Goal: Task Accomplishment & Management: Complete application form

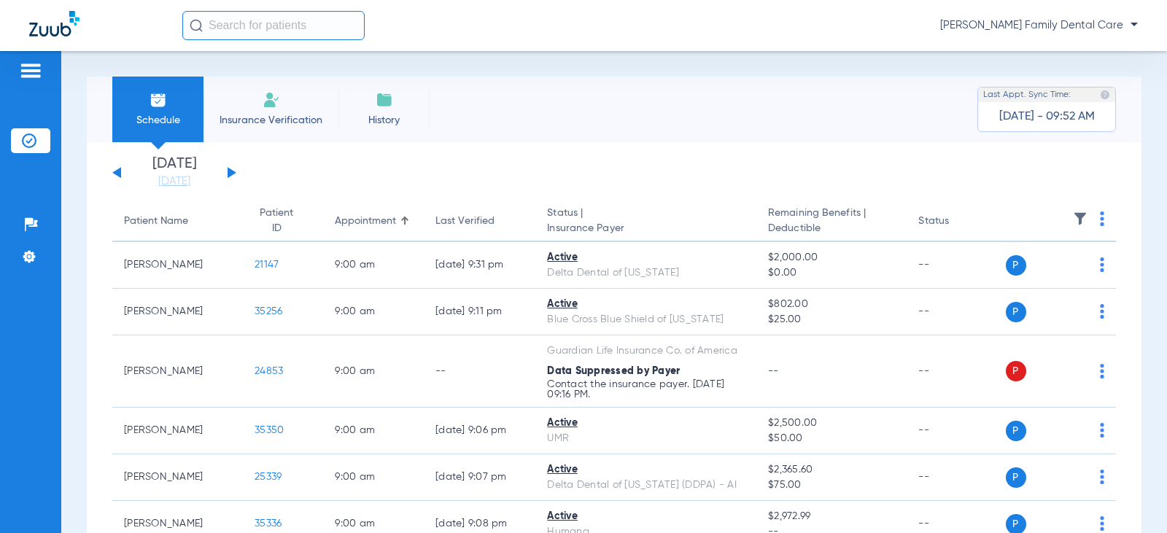
click at [256, 106] on li "Insurance Verification" at bounding box center [270, 110] width 135 height 66
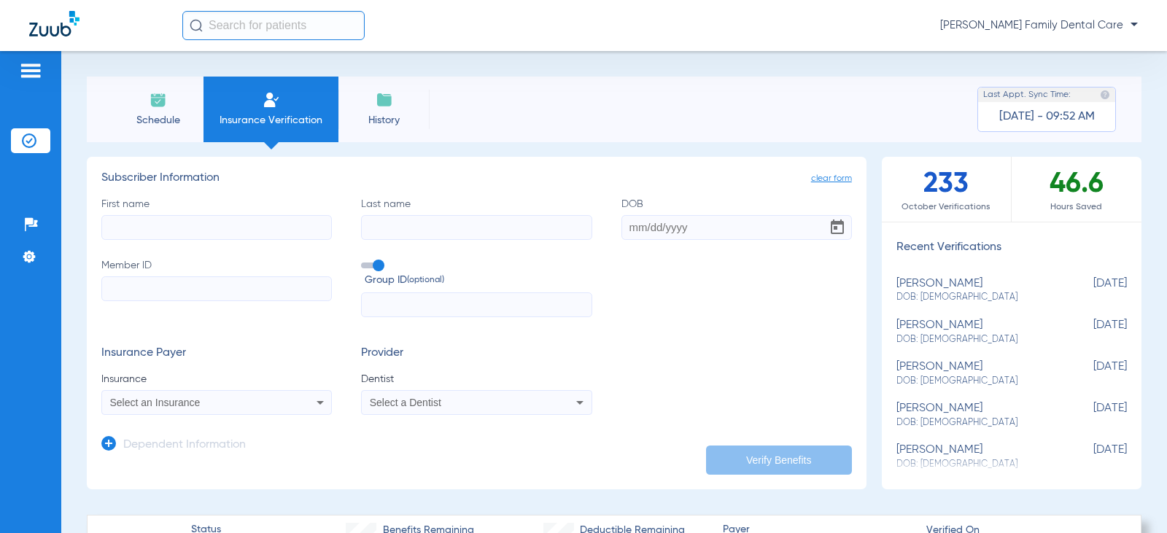
click at [217, 225] on input "First name" at bounding box center [216, 227] width 230 height 25
type input "[PERSON_NAME]"
click at [683, 230] on input "[DATE]" at bounding box center [736, 227] width 230 height 25
type input "[DATE]"
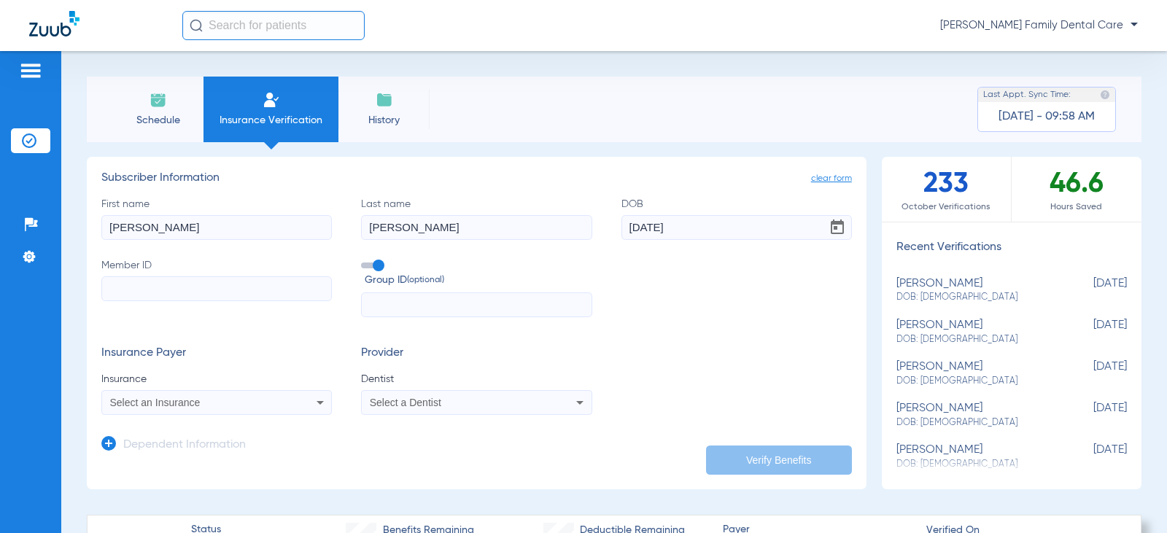
click at [152, 297] on input "Member ID" at bounding box center [216, 288] width 230 height 25
paste input "336682764"
type input "336682764"
click at [228, 399] on div "Select an Insurance" at bounding box center [195, 402] width 171 height 10
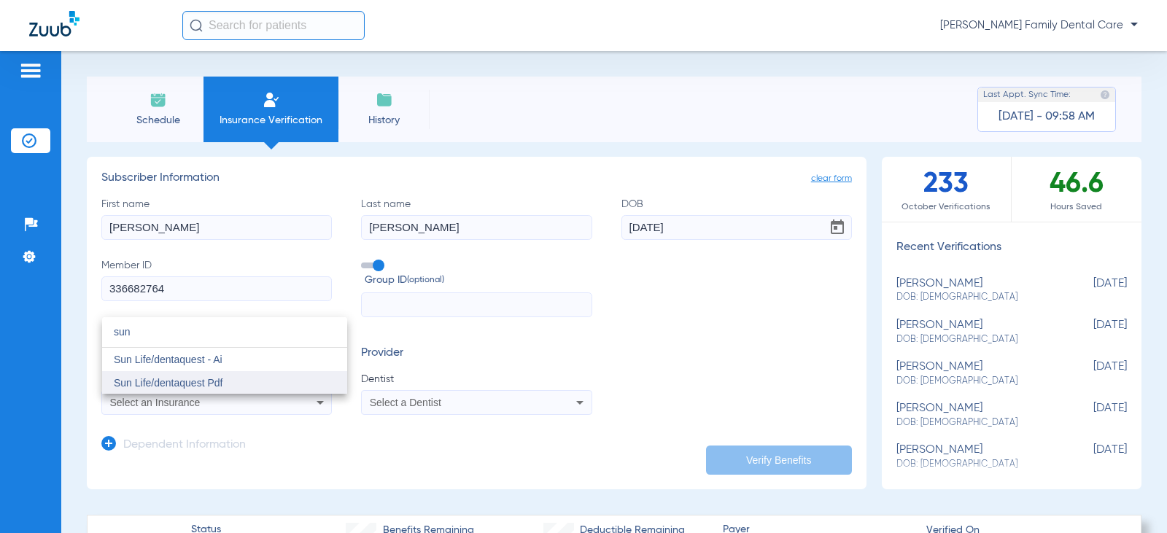
type input "sun"
click at [198, 377] on span "Sun Life/dentaquest Pdf" at bounding box center [168, 383] width 109 height 12
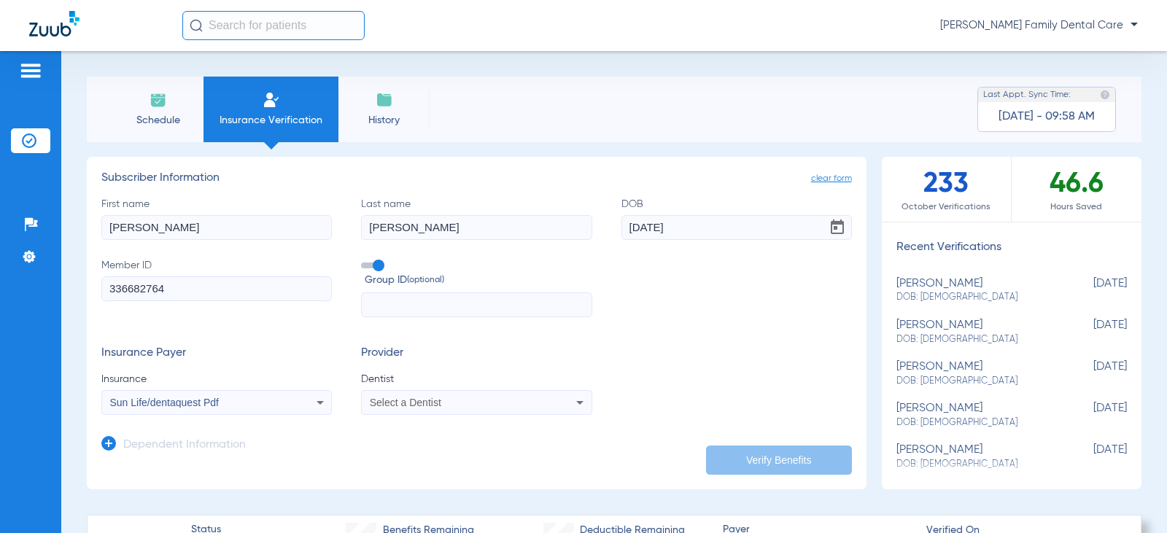
click at [377, 397] on span "Select a Dentist" at bounding box center [405, 403] width 71 height 12
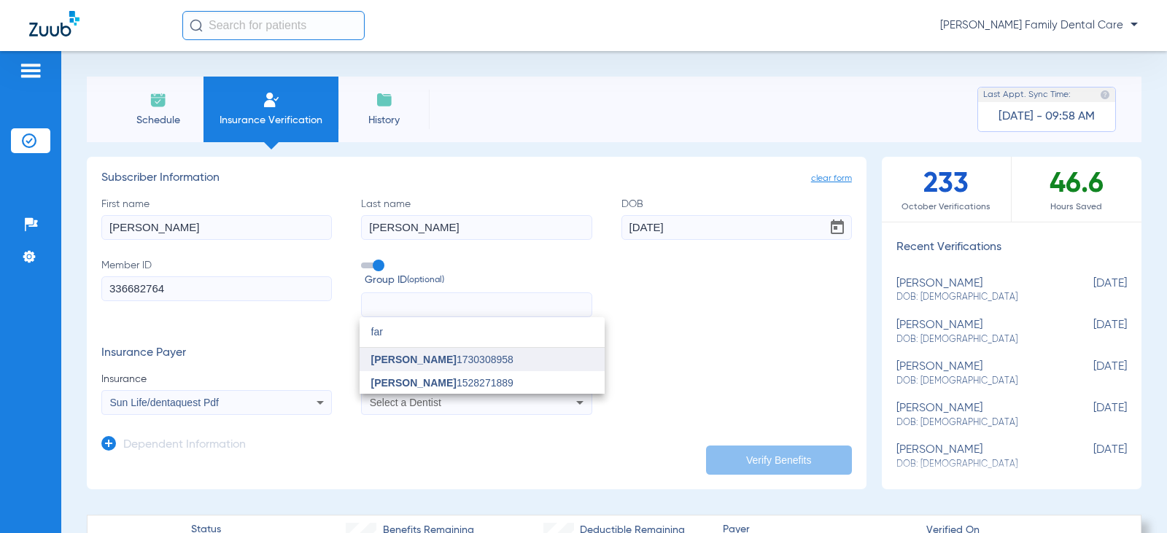
type input "far"
click at [433, 359] on span "[PERSON_NAME]" at bounding box center [413, 360] width 85 height 12
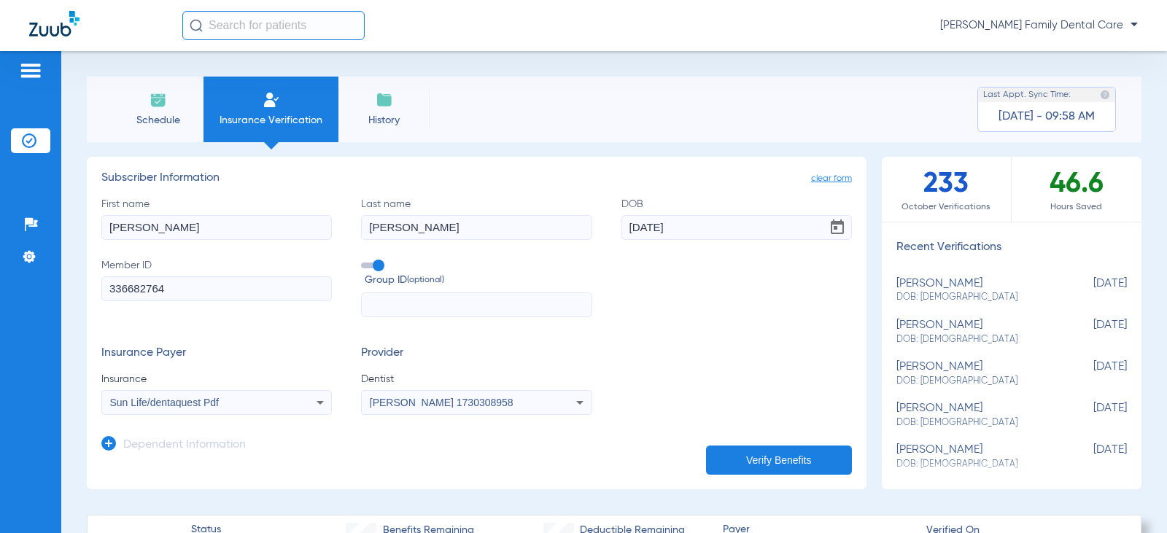
click at [808, 457] on button "Verify Benefits" at bounding box center [779, 460] width 146 height 29
drag, startPoint x: 184, startPoint y: 293, endPoint x: -58, endPoint y: 284, distance: 243.0
click at [0, 284] on html "[PERSON_NAME] Family Dental Care Patients Insurance Verification Setup Help Cen…" at bounding box center [583, 266] width 1167 height 533
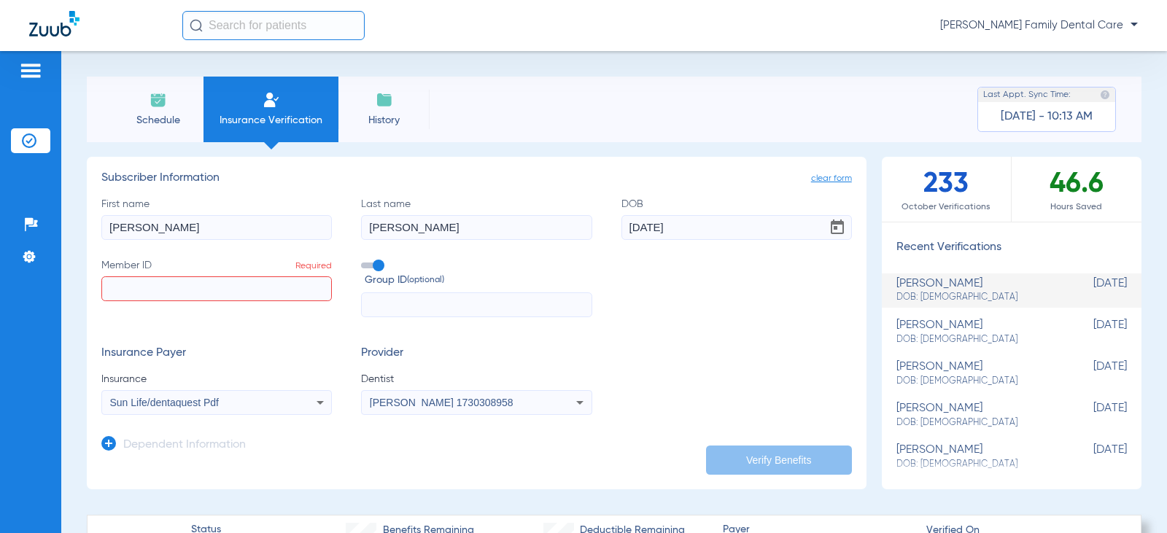
click at [209, 290] on input "Member ID Required" at bounding box center [216, 288] width 230 height 25
type input "8"
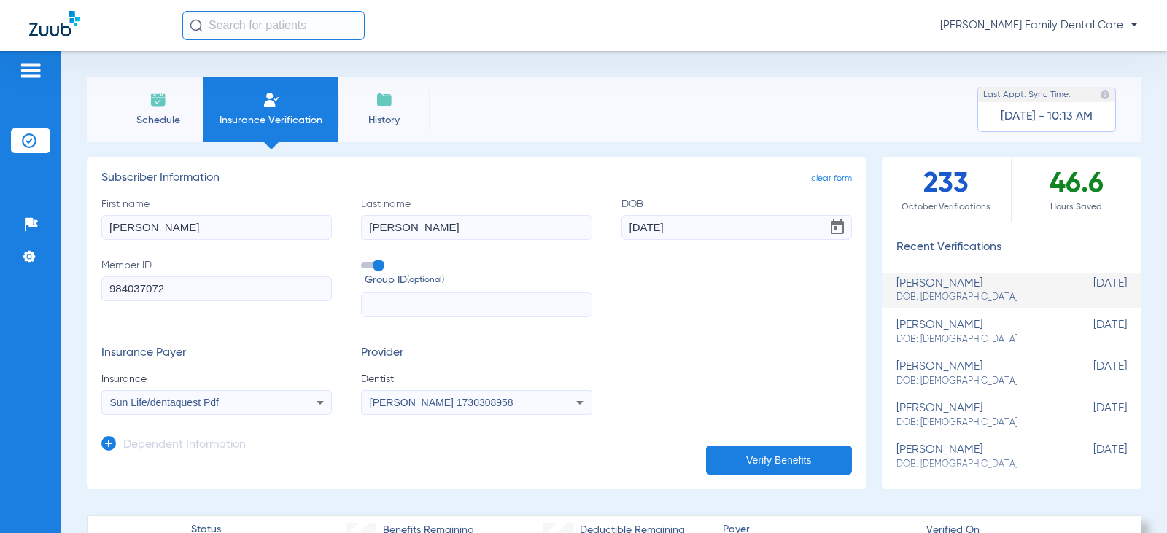
type input "984037072"
click at [765, 462] on button "Verify Benefits" at bounding box center [779, 460] width 146 height 29
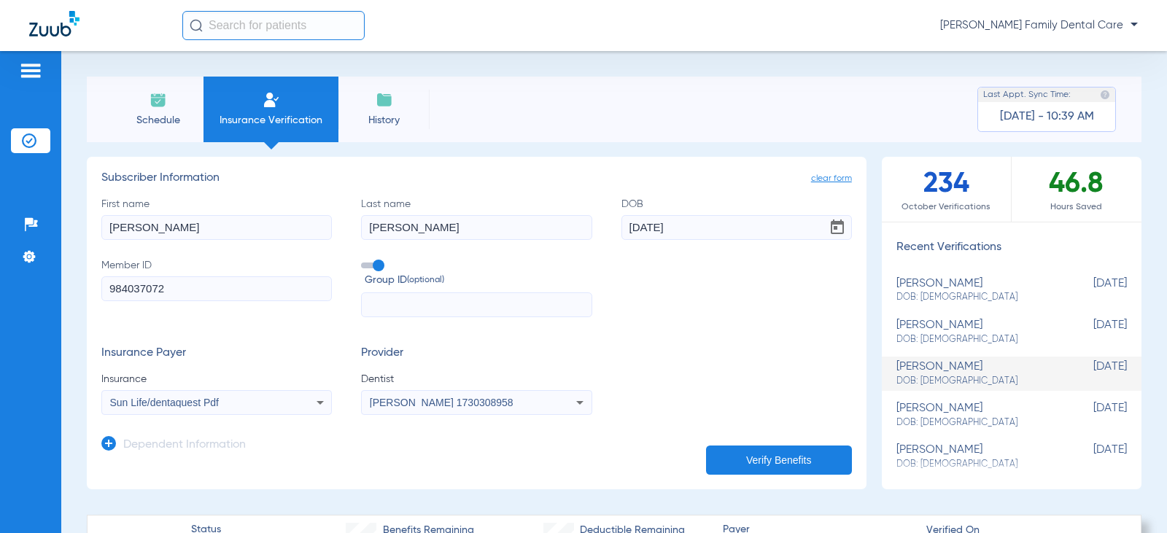
drag, startPoint x: 177, startPoint y: 290, endPoint x: -86, endPoint y: 285, distance: 263.3
click at [0, 285] on html "[PERSON_NAME] Family Dental Care Patients Insurance Verification Setup Help Cen…" at bounding box center [583, 266] width 1167 height 533
